Goal: Task Accomplishment & Management: Manage account settings

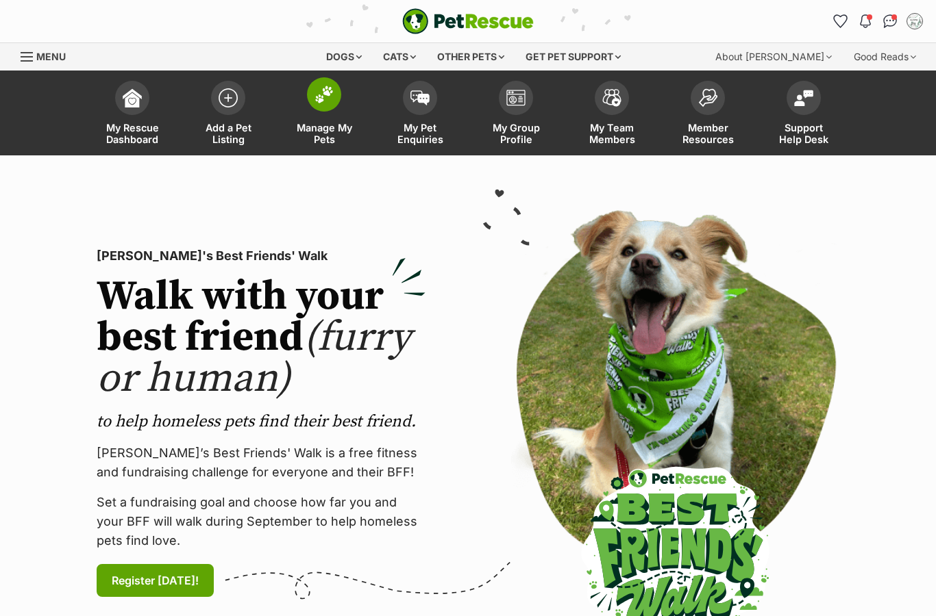
click at [331, 104] on span at bounding box center [324, 94] width 34 height 34
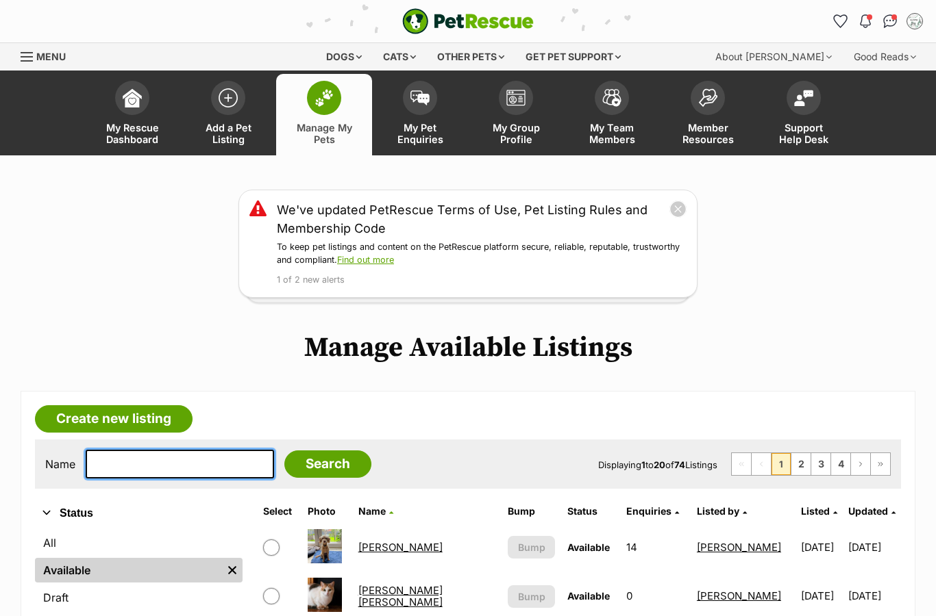
click at [179, 464] on input "text" at bounding box center [180, 464] width 188 height 29
type input "Lily"
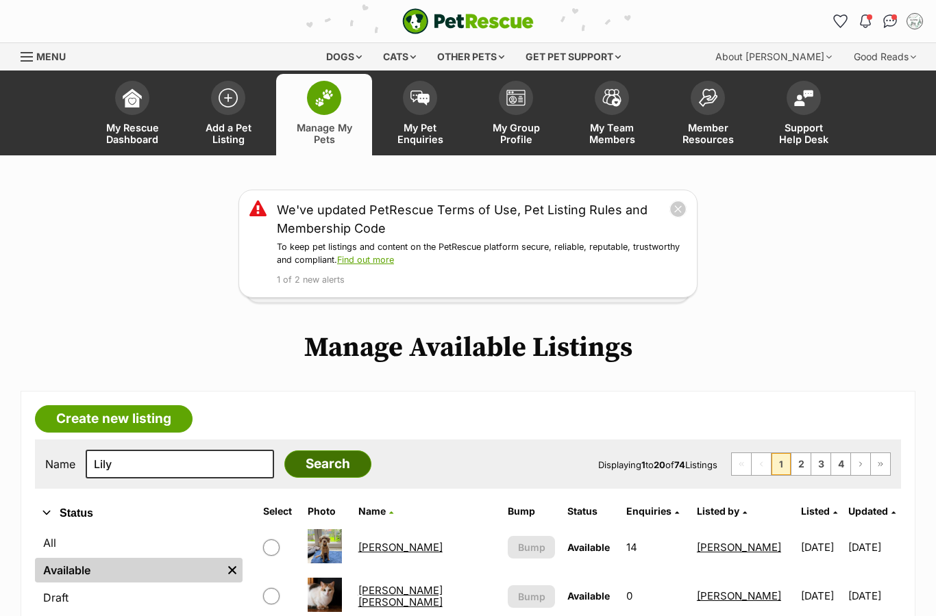
click at [317, 476] on input "Search" at bounding box center [327, 464] width 87 height 27
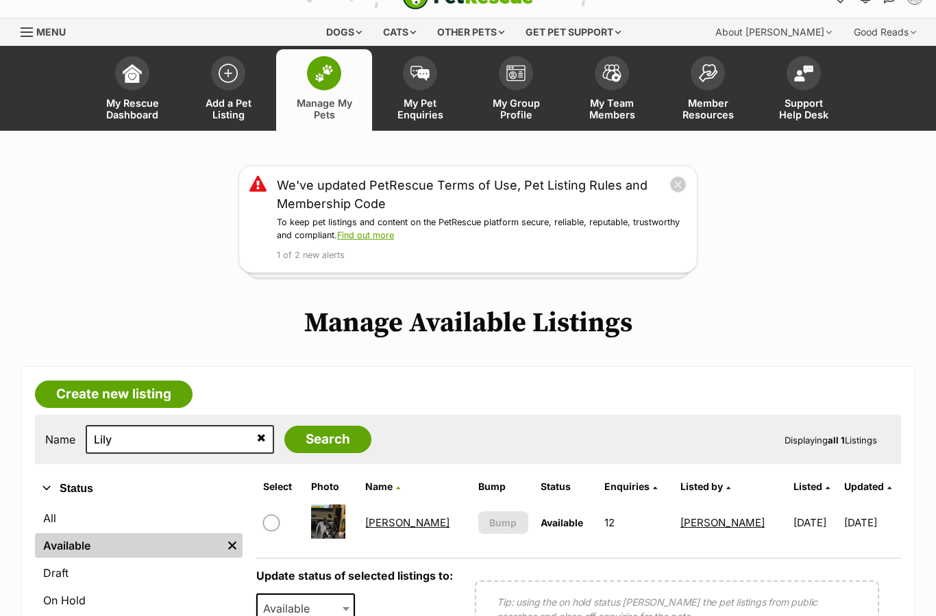
scroll to position [60, 0]
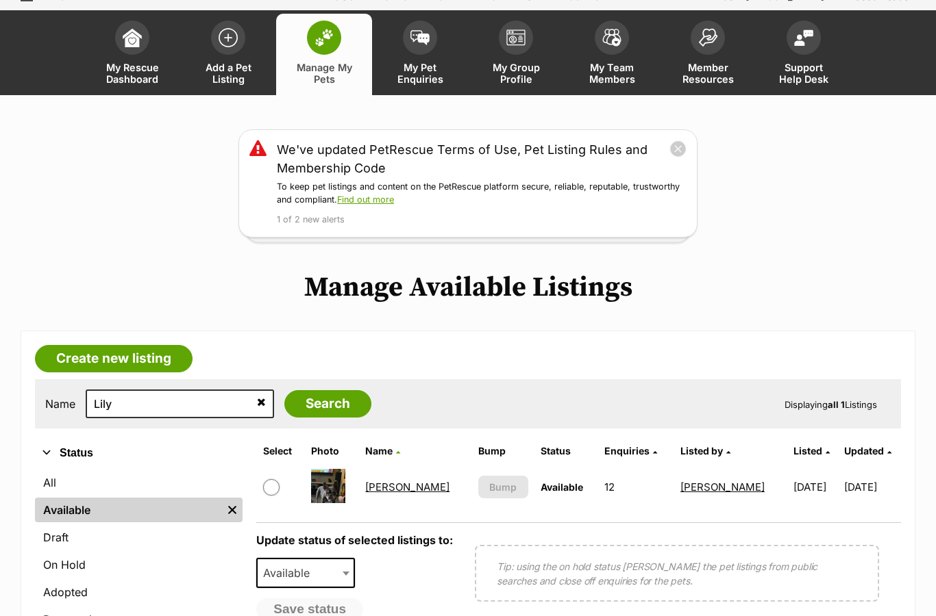
click at [409, 486] on link "[PERSON_NAME]" at bounding box center [407, 487] width 84 height 13
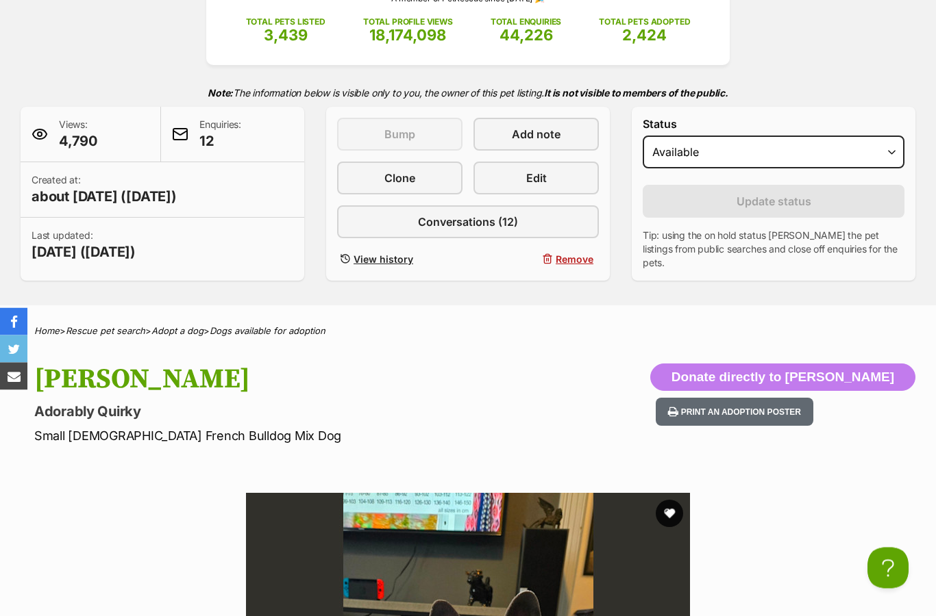
scroll to position [229, 0]
click at [553, 178] on link "Edit" at bounding box center [535, 178] width 125 height 33
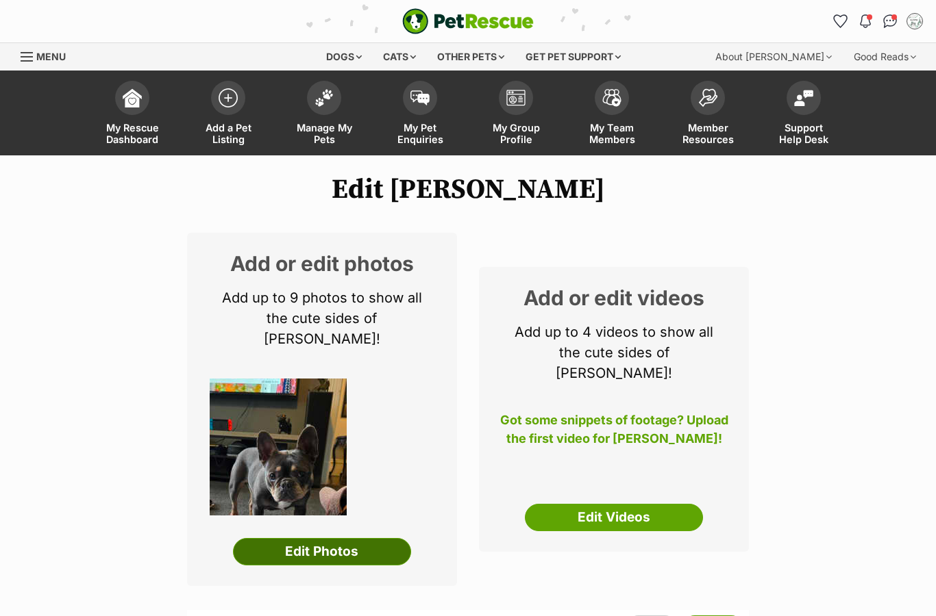
click at [378, 538] on link "Edit Photos" at bounding box center [322, 551] width 178 height 27
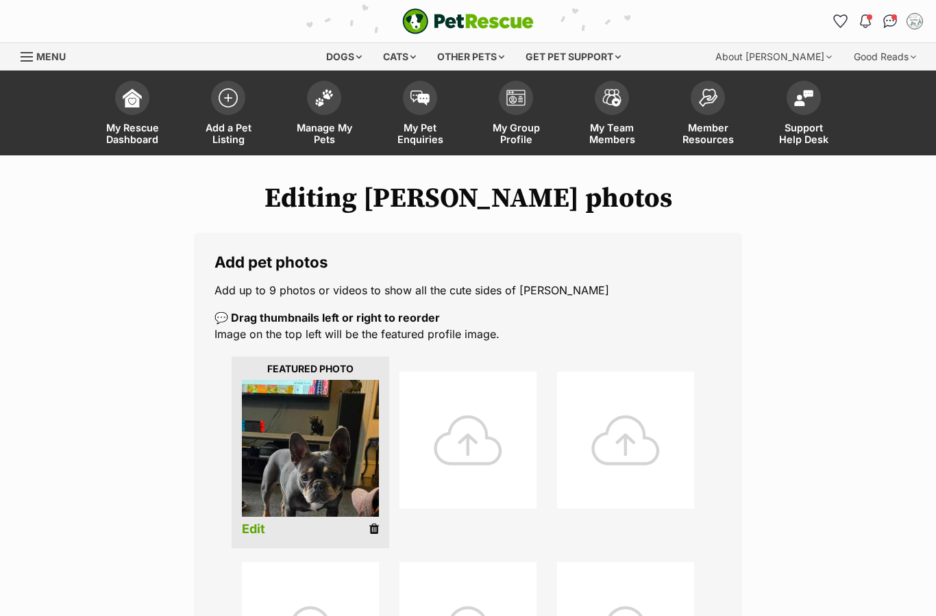
click at [503, 466] on div at bounding box center [467, 440] width 137 height 137
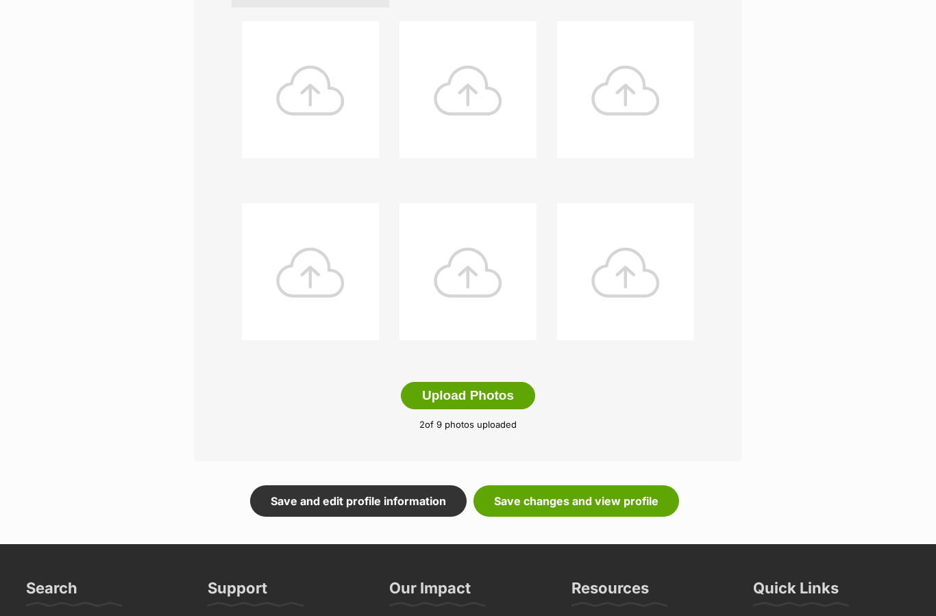
scroll to position [665, 0]
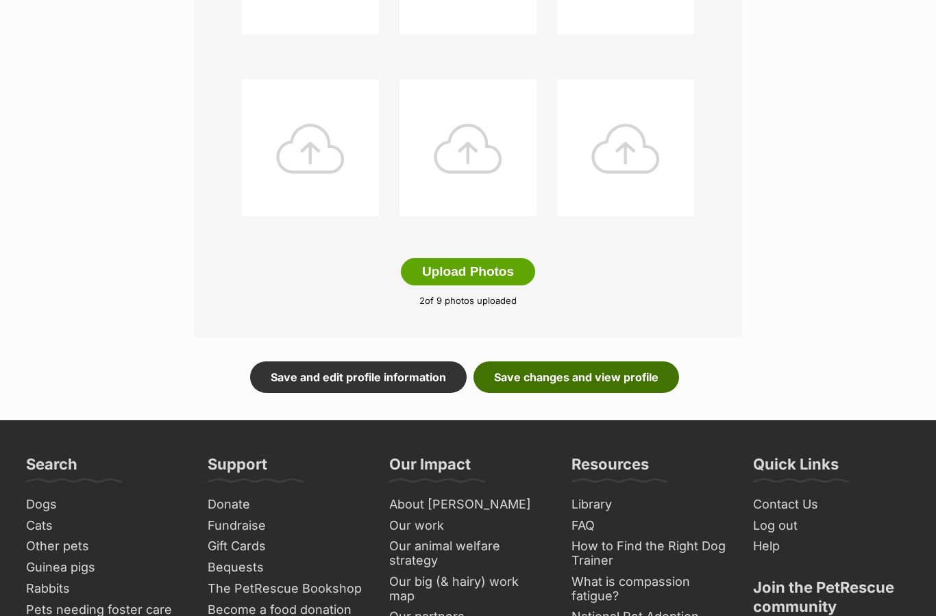
click at [636, 377] on link "Save changes and view profile" at bounding box center [575, 378] width 205 height 32
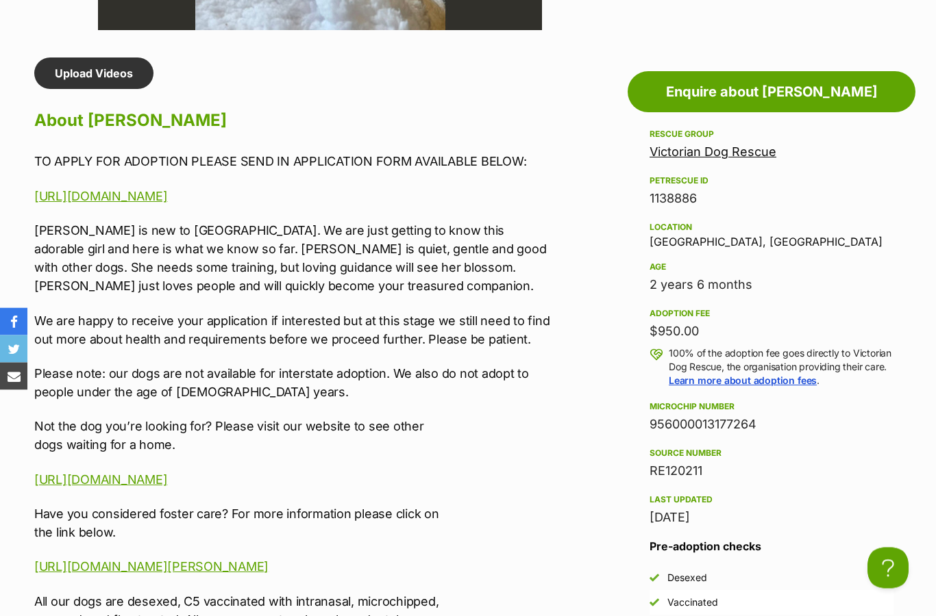
scroll to position [1191, 0]
